Goal: Navigation & Orientation: Find specific page/section

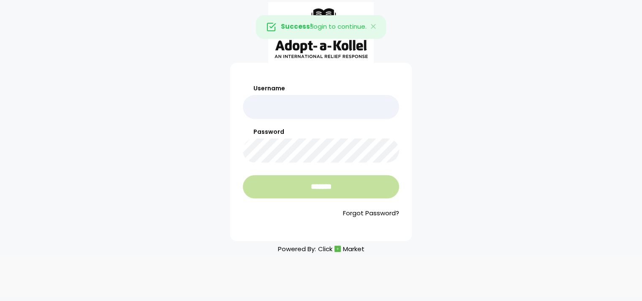
type input "*******"
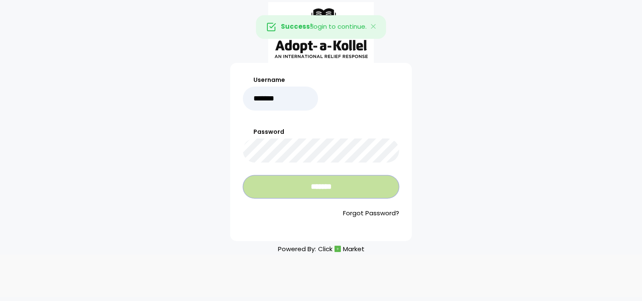
click at [324, 181] on input "*******" at bounding box center [321, 186] width 156 height 23
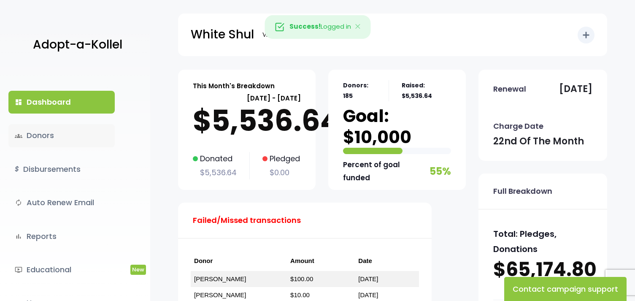
click at [47, 136] on link "groups Donors" at bounding box center [61, 135] width 106 height 23
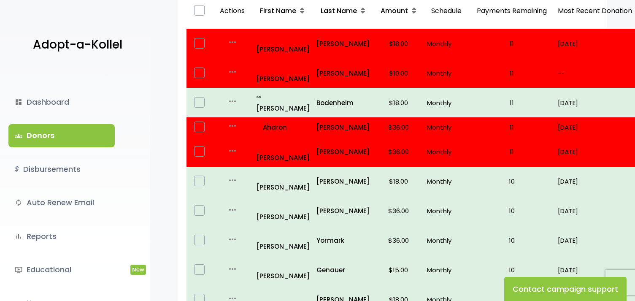
scroll to position [169, 0]
